Goal: Check status: Check status

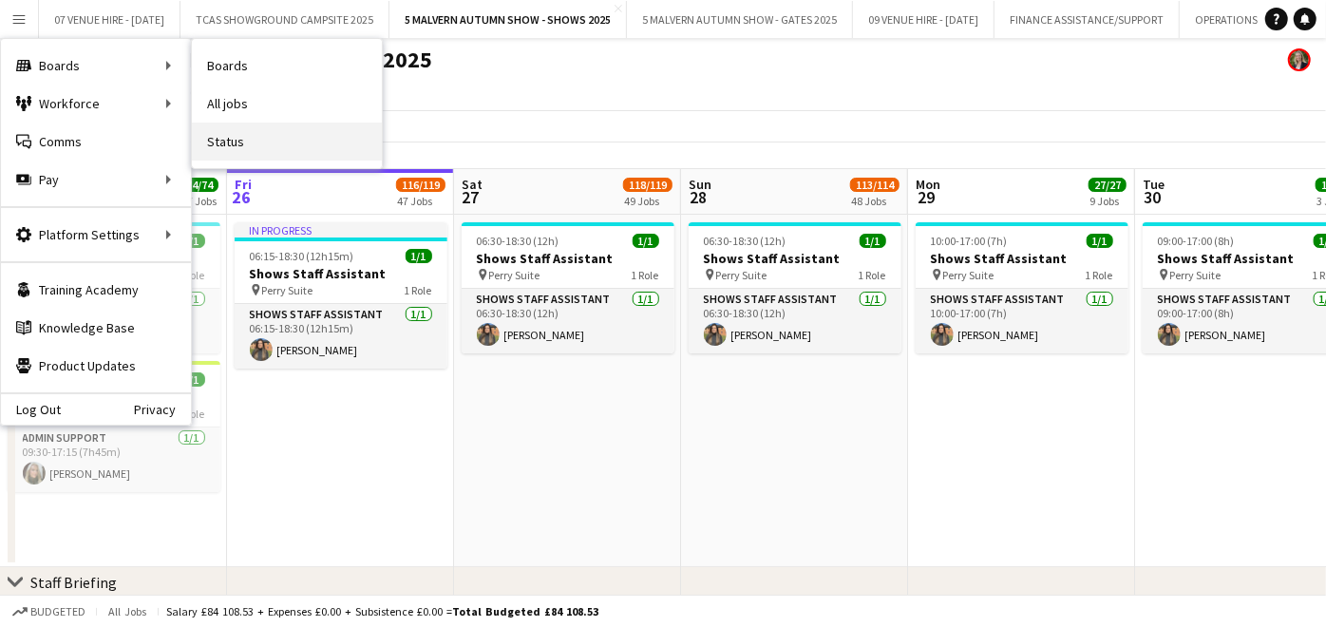
click at [225, 135] on link "Status" at bounding box center [287, 142] width 190 height 38
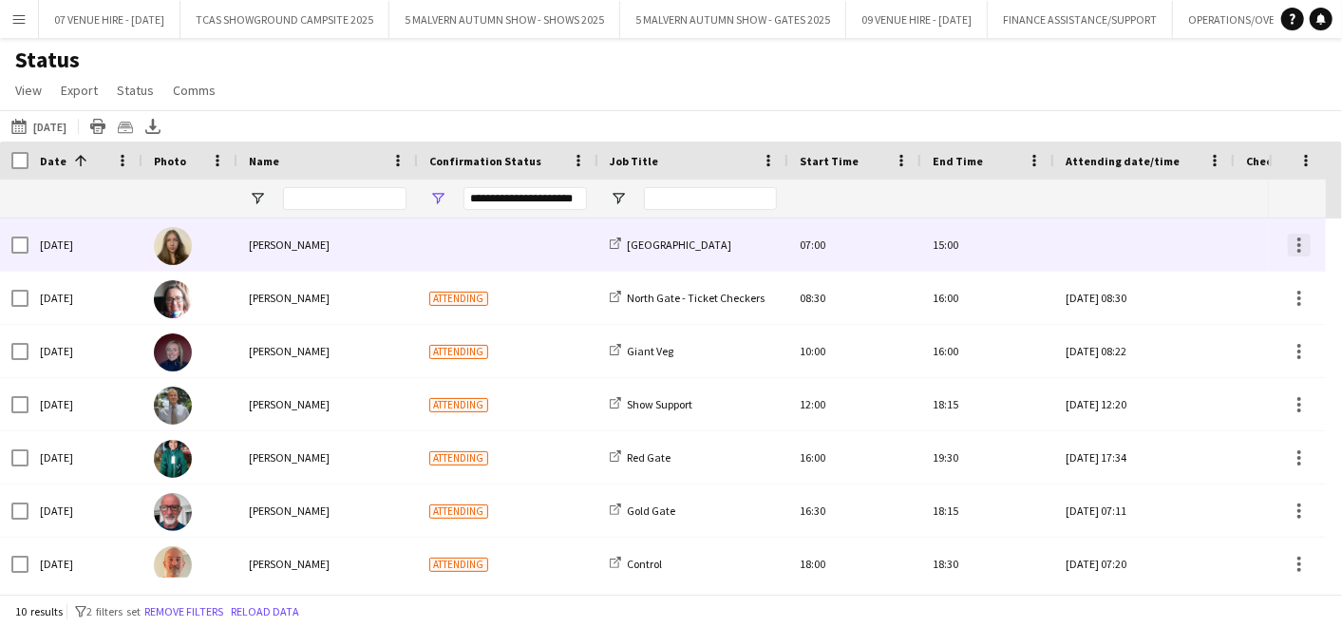
click at [1299, 243] on div at bounding box center [1299, 245] width 4 height 4
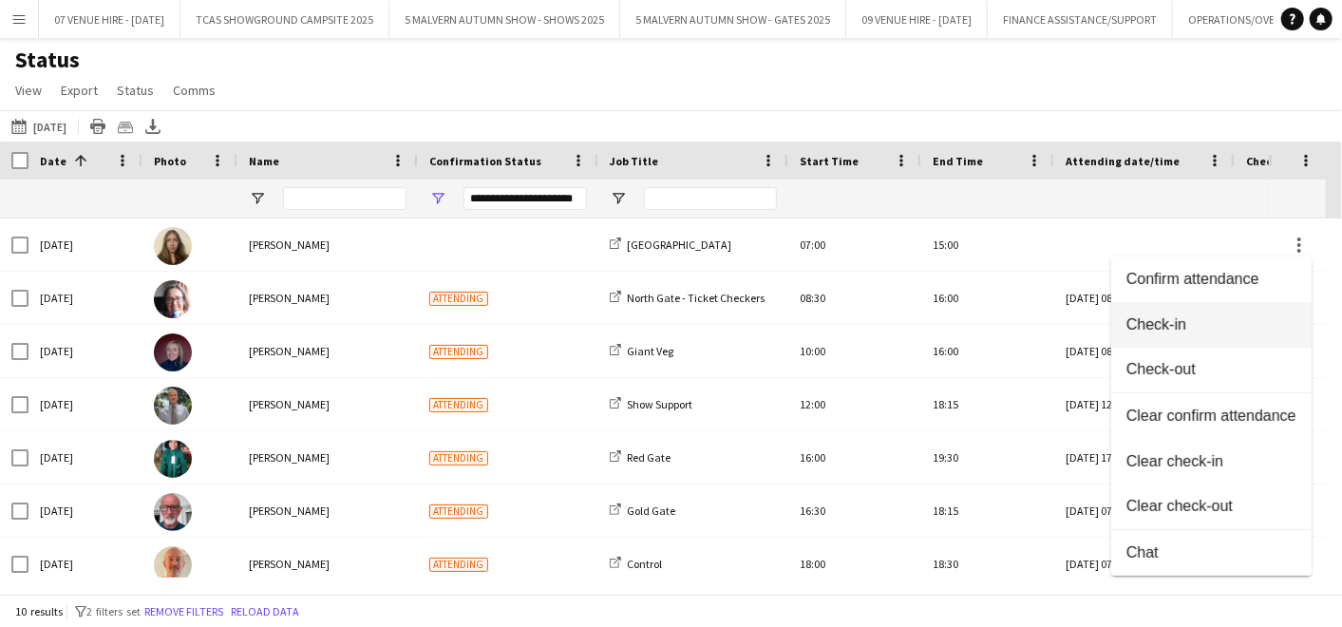
click at [1198, 336] on button "Check-in" at bounding box center [1211, 325] width 200 height 46
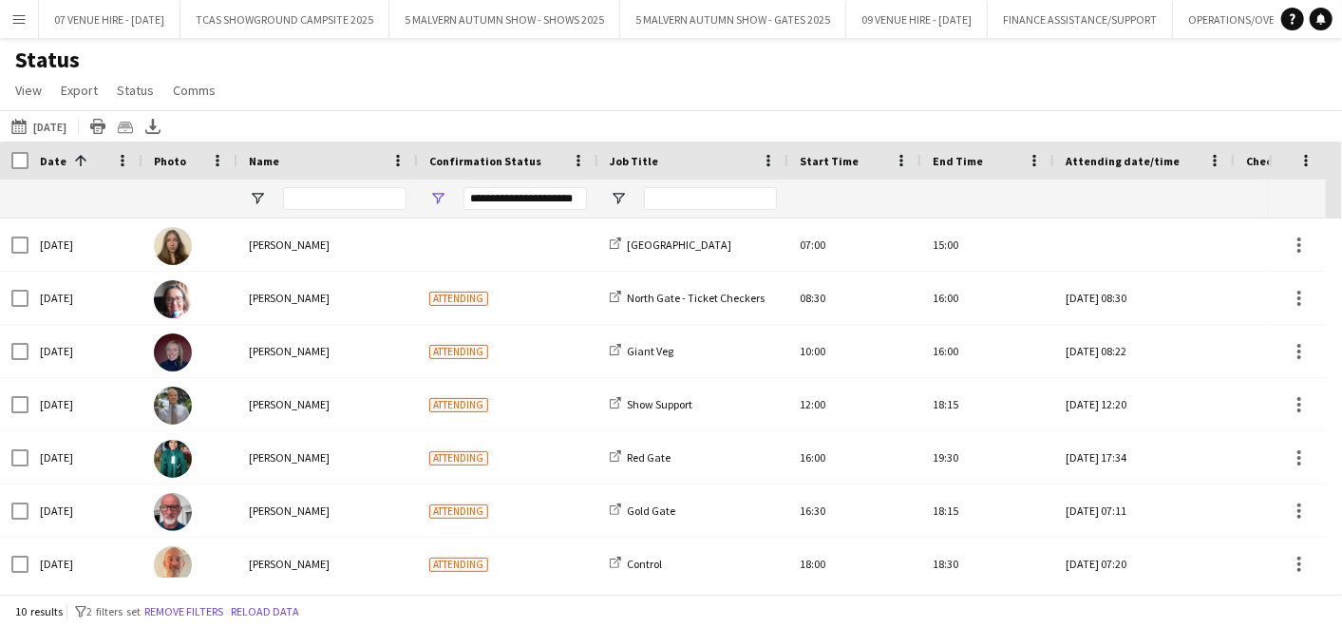
type input "**********"
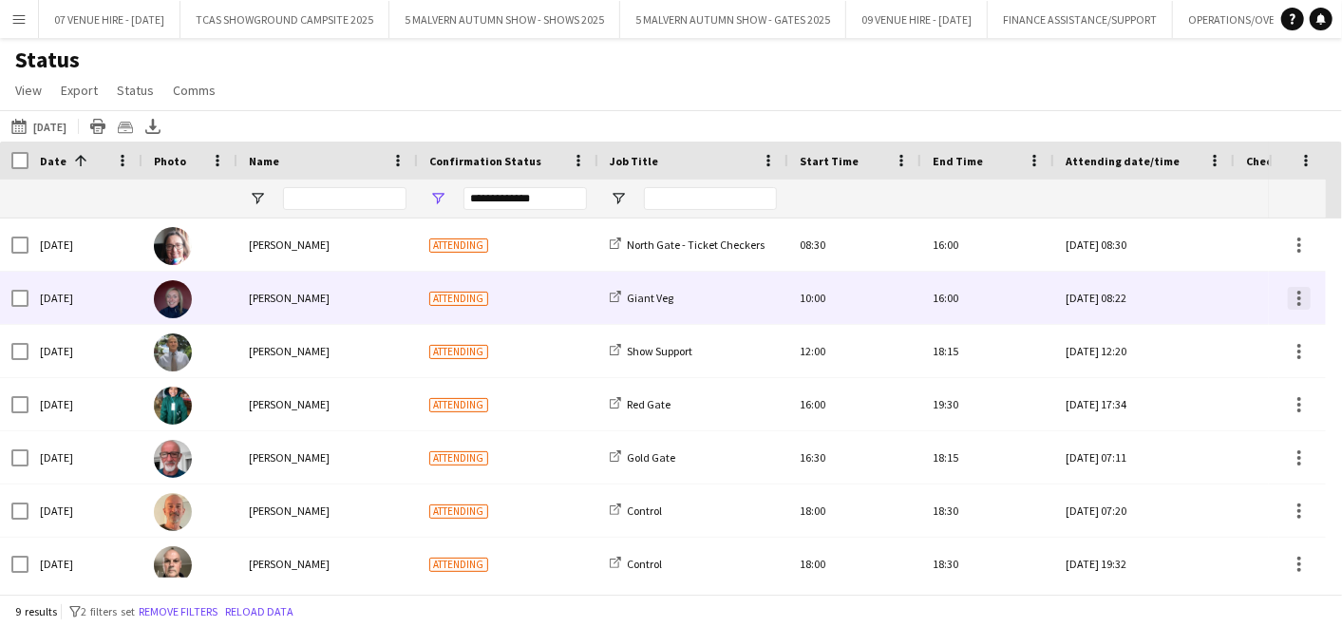
click at [1293, 293] on div at bounding box center [1299, 298] width 23 height 23
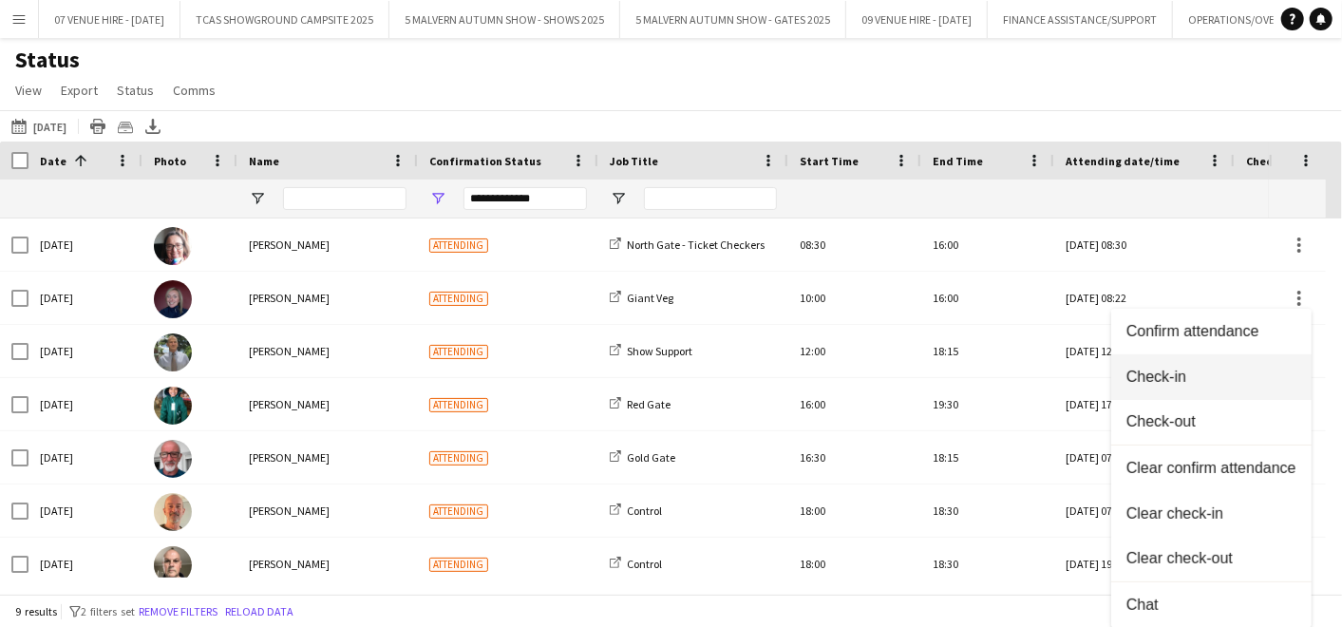
click at [1179, 371] on span "Check-in" at bounding box center [1211, 376] width 170 height 17
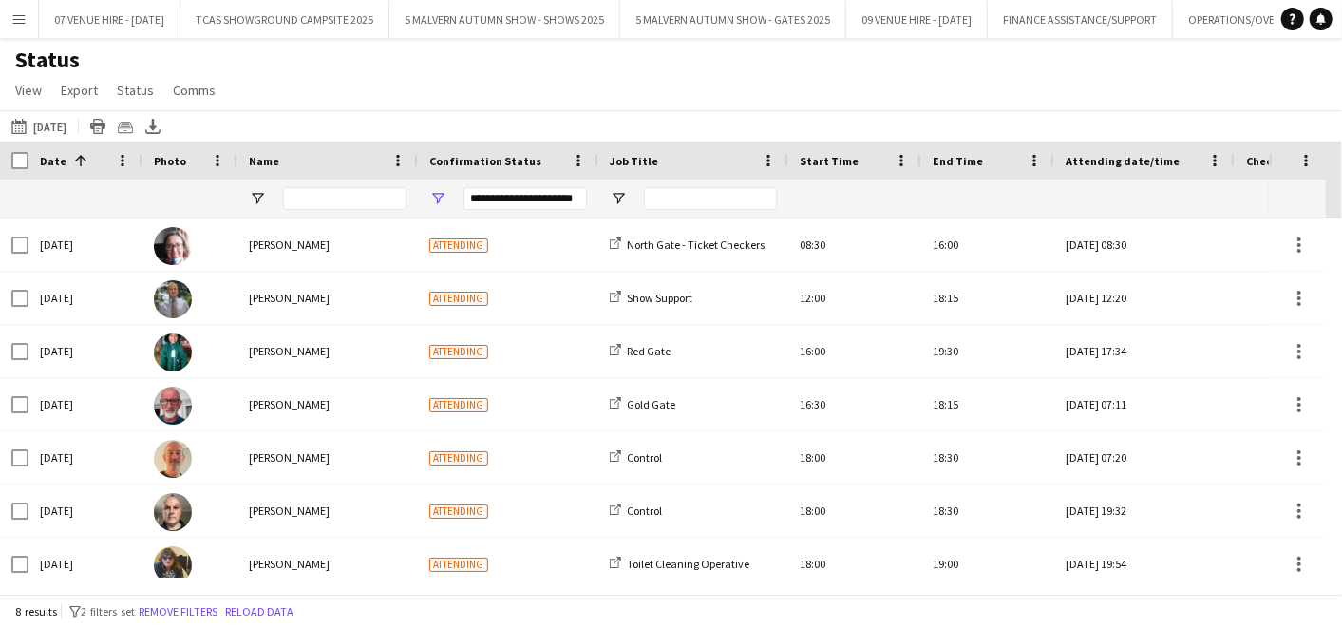
type input "**********"
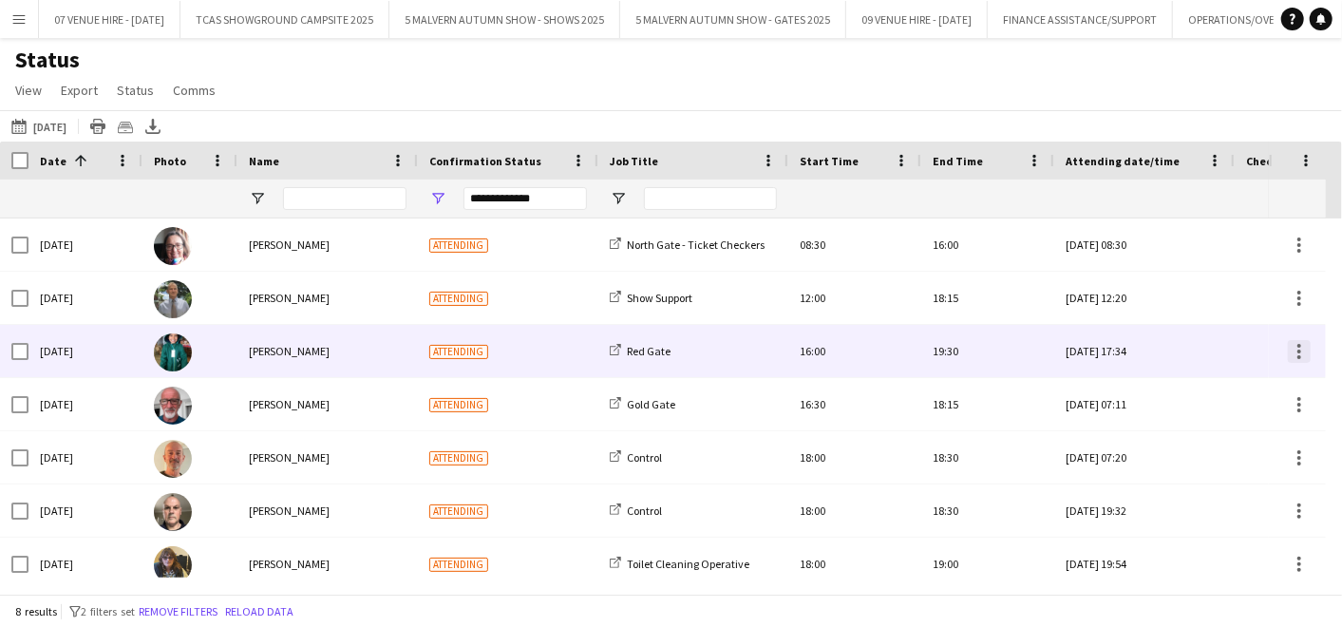
click at [1296, 348] on div at bounding box center [1299, 351] width 23 height 23
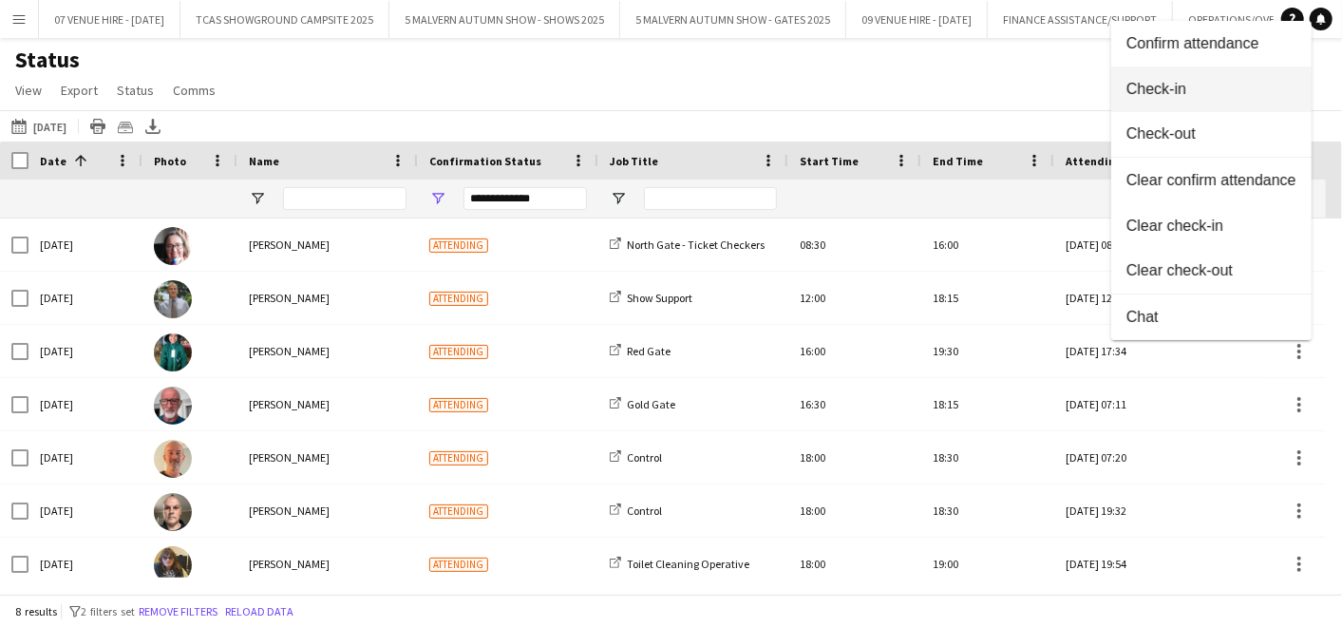
click at [1156, 96] on span "Check-in" at bounding box center [1211, 88] width 170 height 17
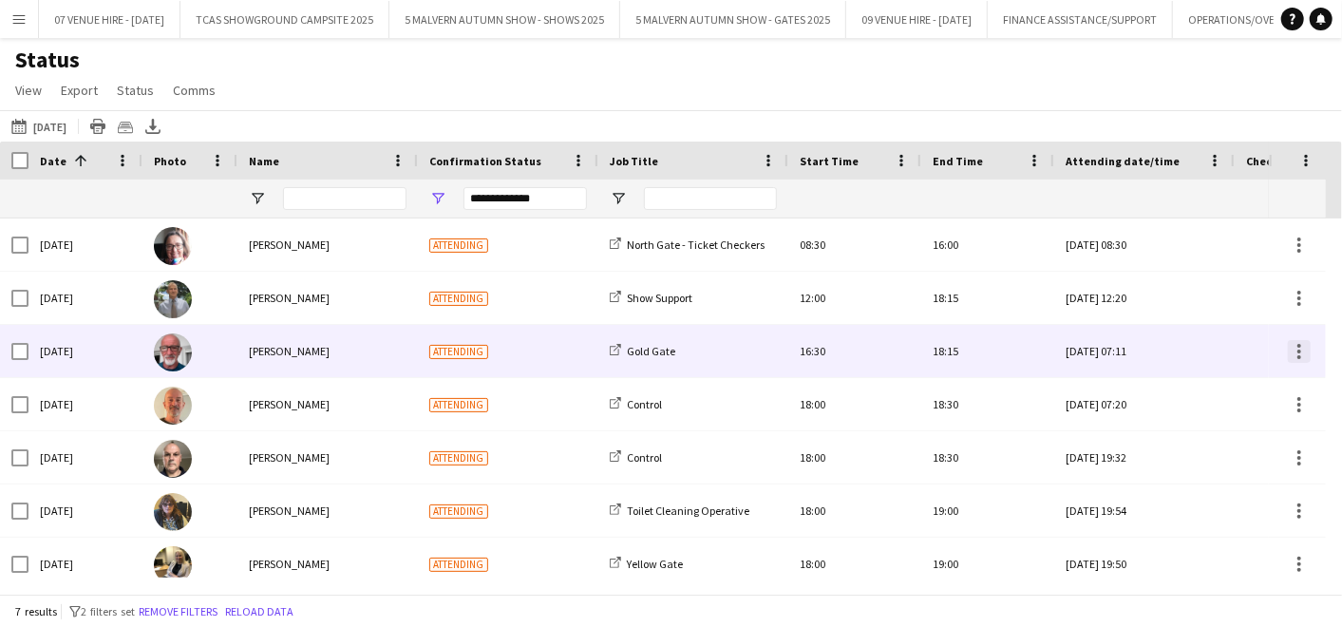
click at [1297, 349] on div at bounding box center [1299, 351] width 4 height 4
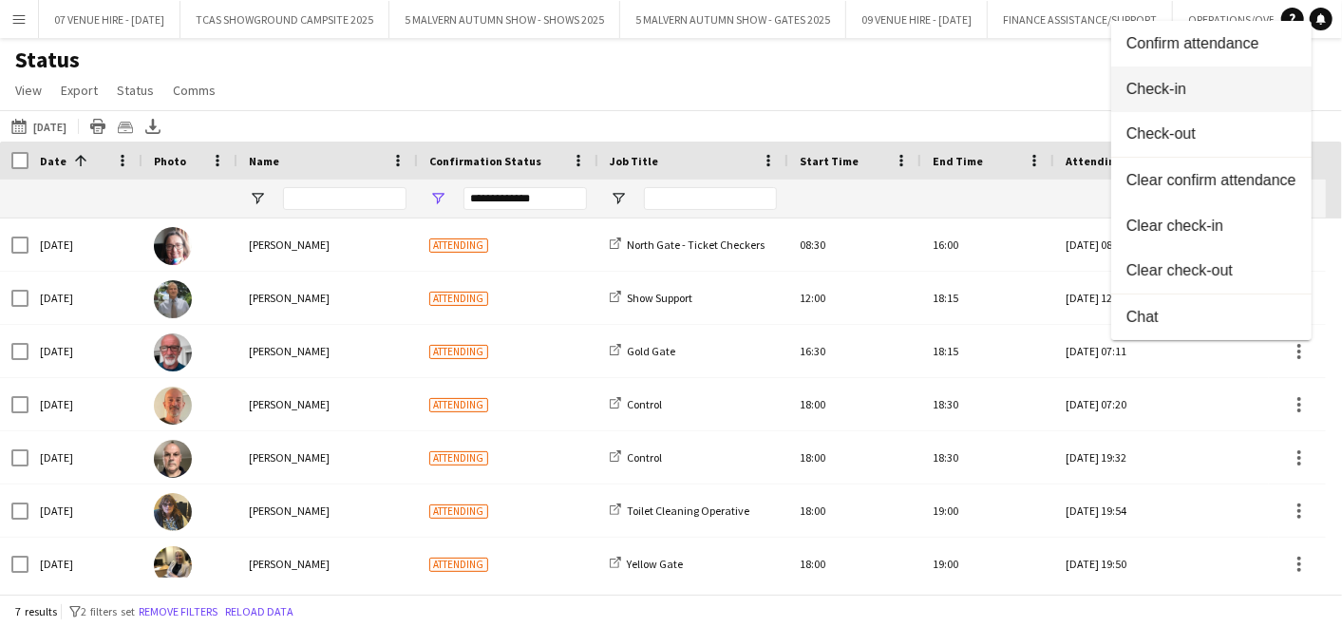
click at [1141, 80] on span "Check-in" at bounding box center [1211, 88] width 170 height 17
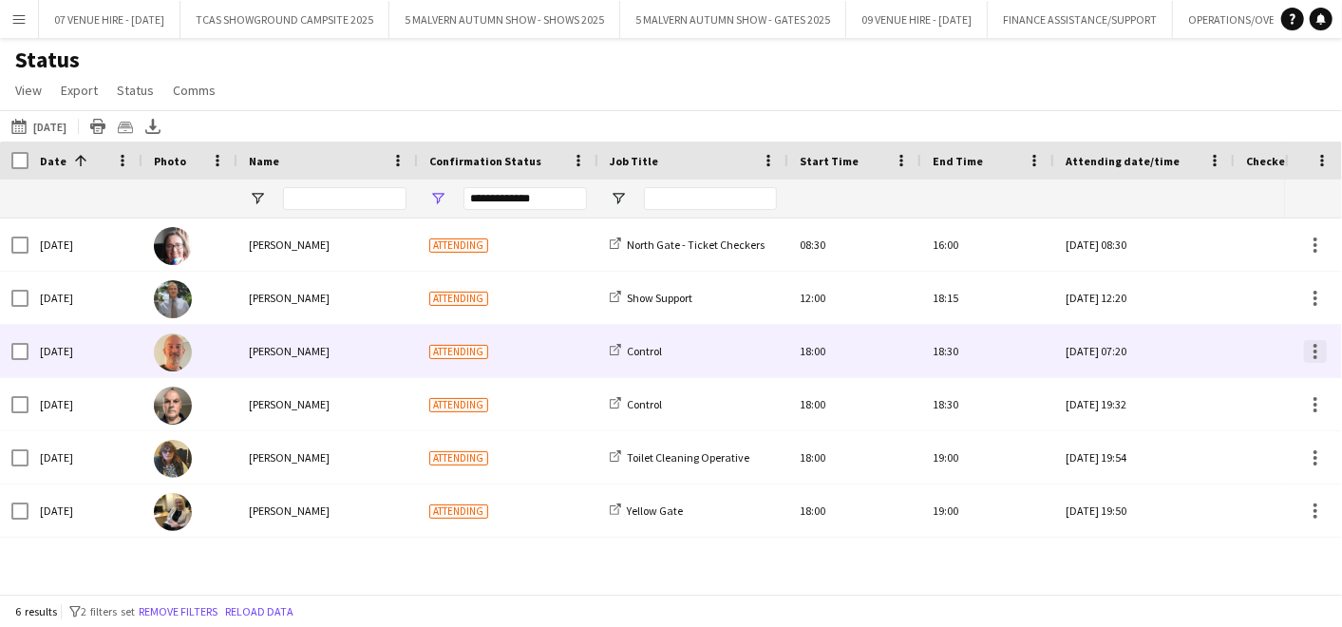
click at [1311, 347] on div at bounding box center [1315, 351] width 23 height 23
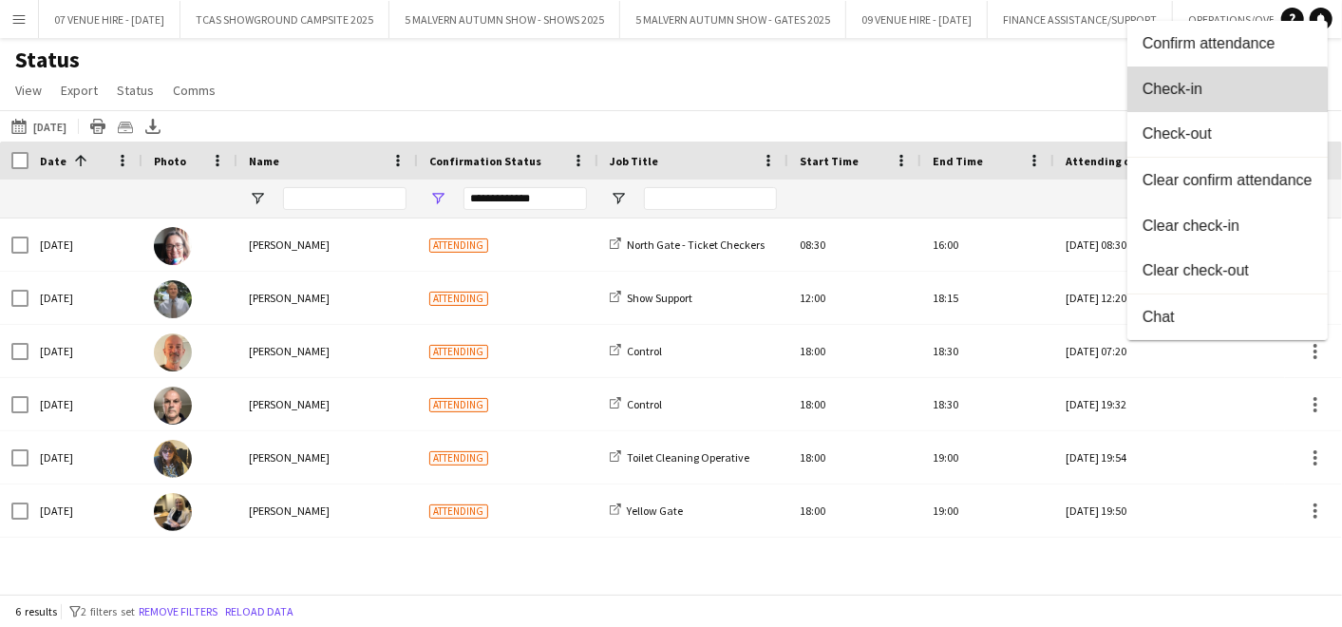
click at [1157, 105] on button "Check-in" at bounding box center [1227, 89] width 200 height 46
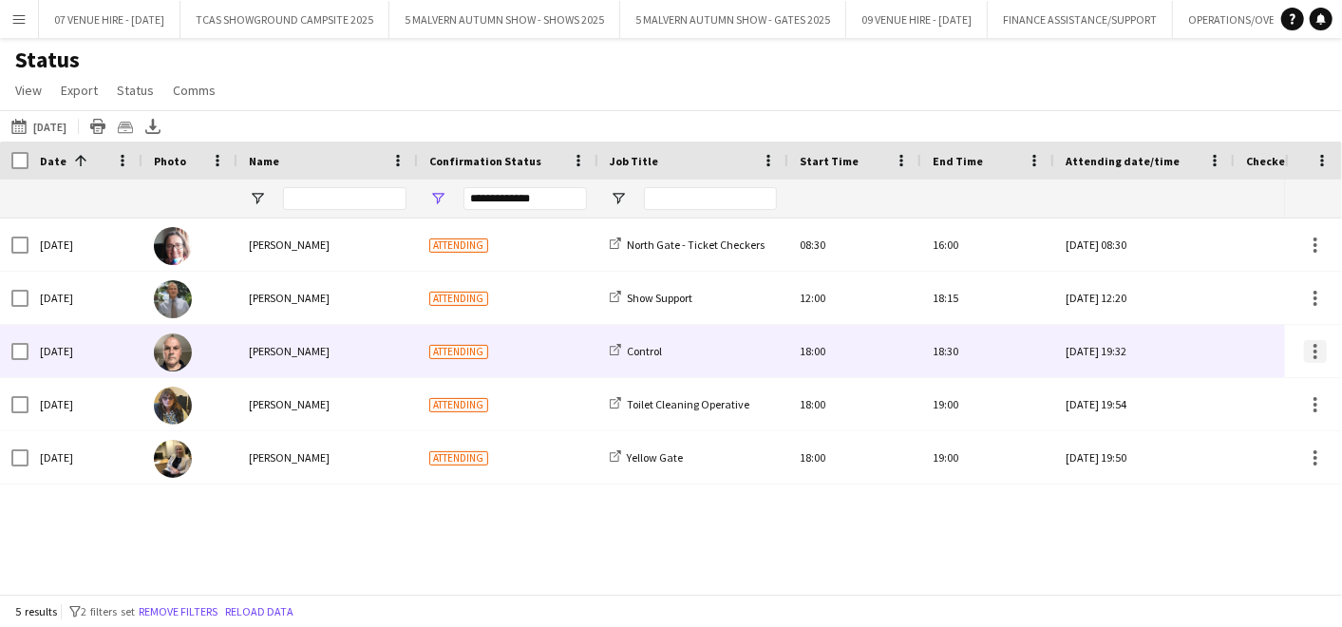
click at [1315, 342] on div at bounding box center [1315, 351] width 23 height 23
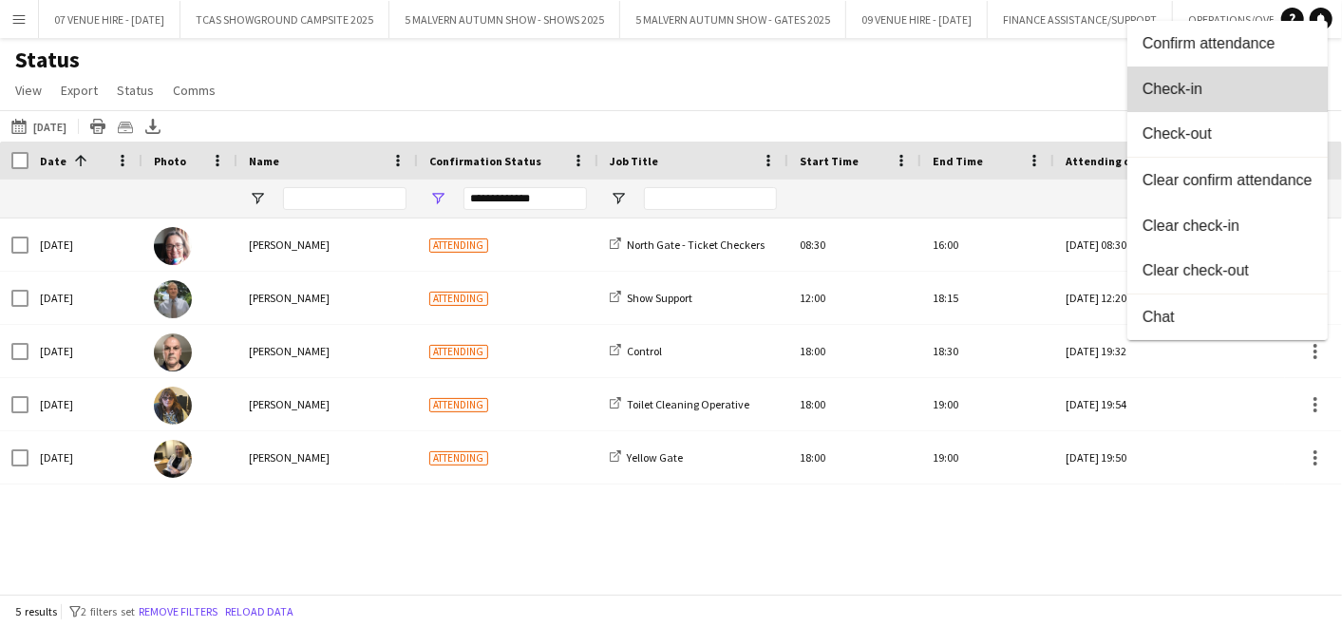
click at [1169, 101] on button "Check-in" at bounding box center [1227, 89] width 200 height 46
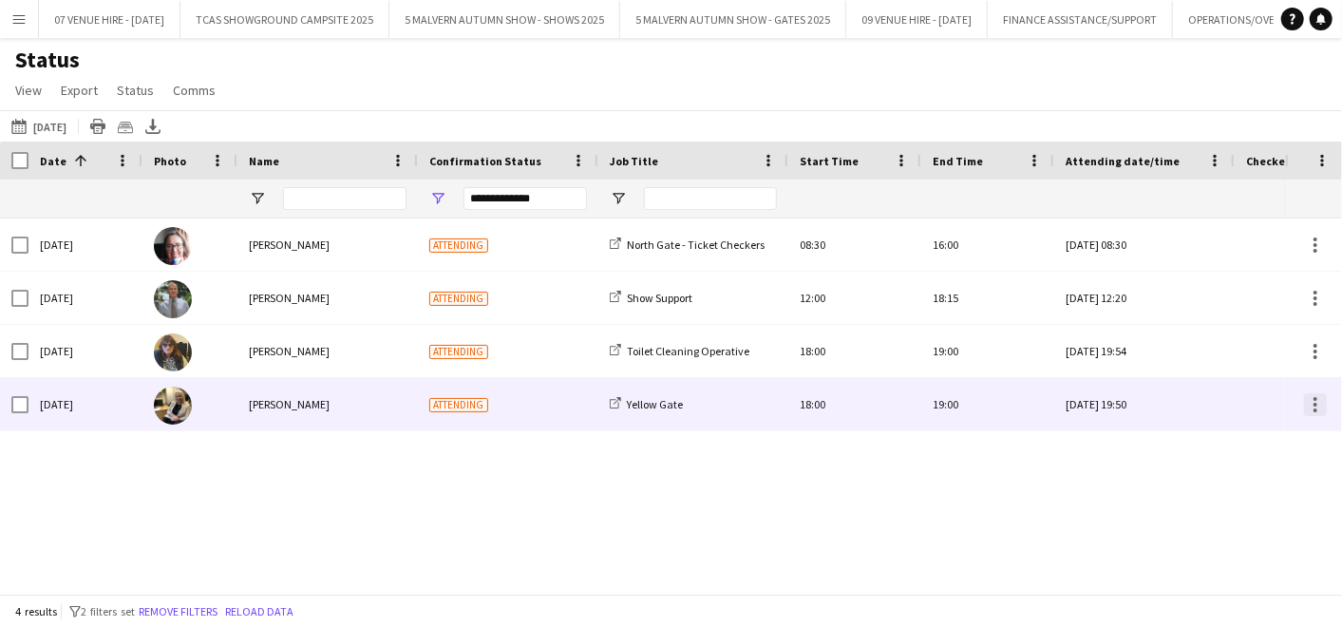
click at [1312, 393] on div at bounding box center [1315, 404] width 23 height 23
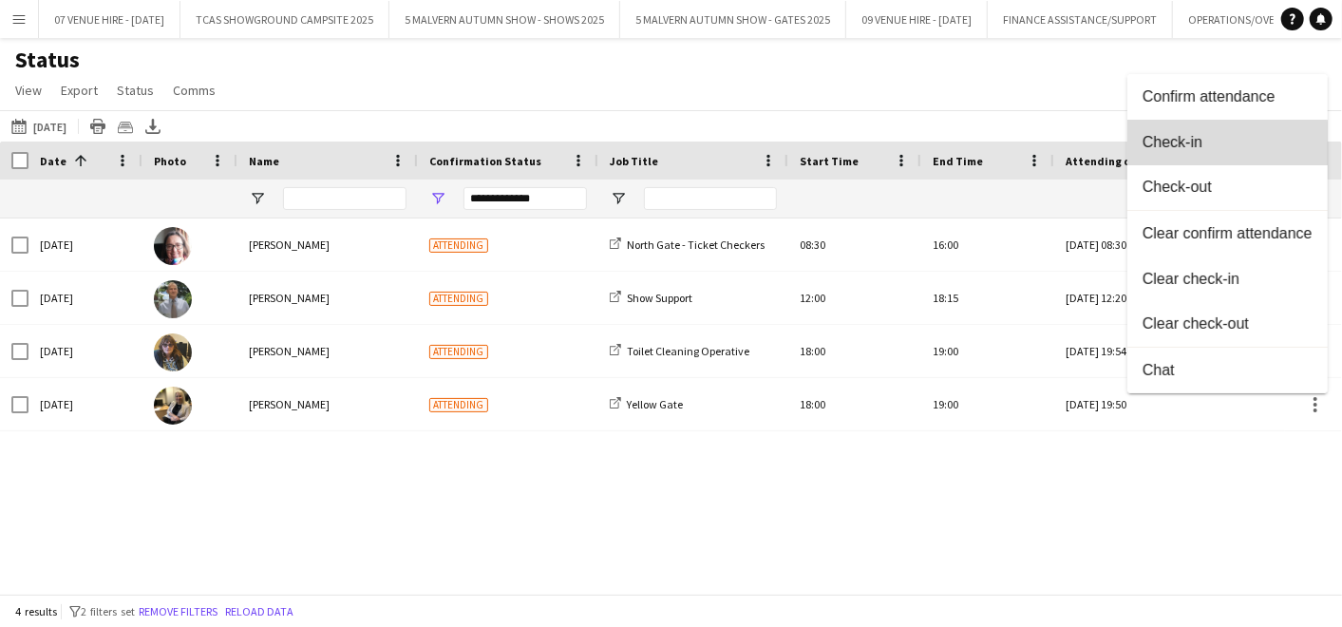
click at [1171, 150] on span "Check-in" at bounding box center [1227, 141] width 170 height 17
